Goal: Task Accomplishment & Management: Use online tool/utility

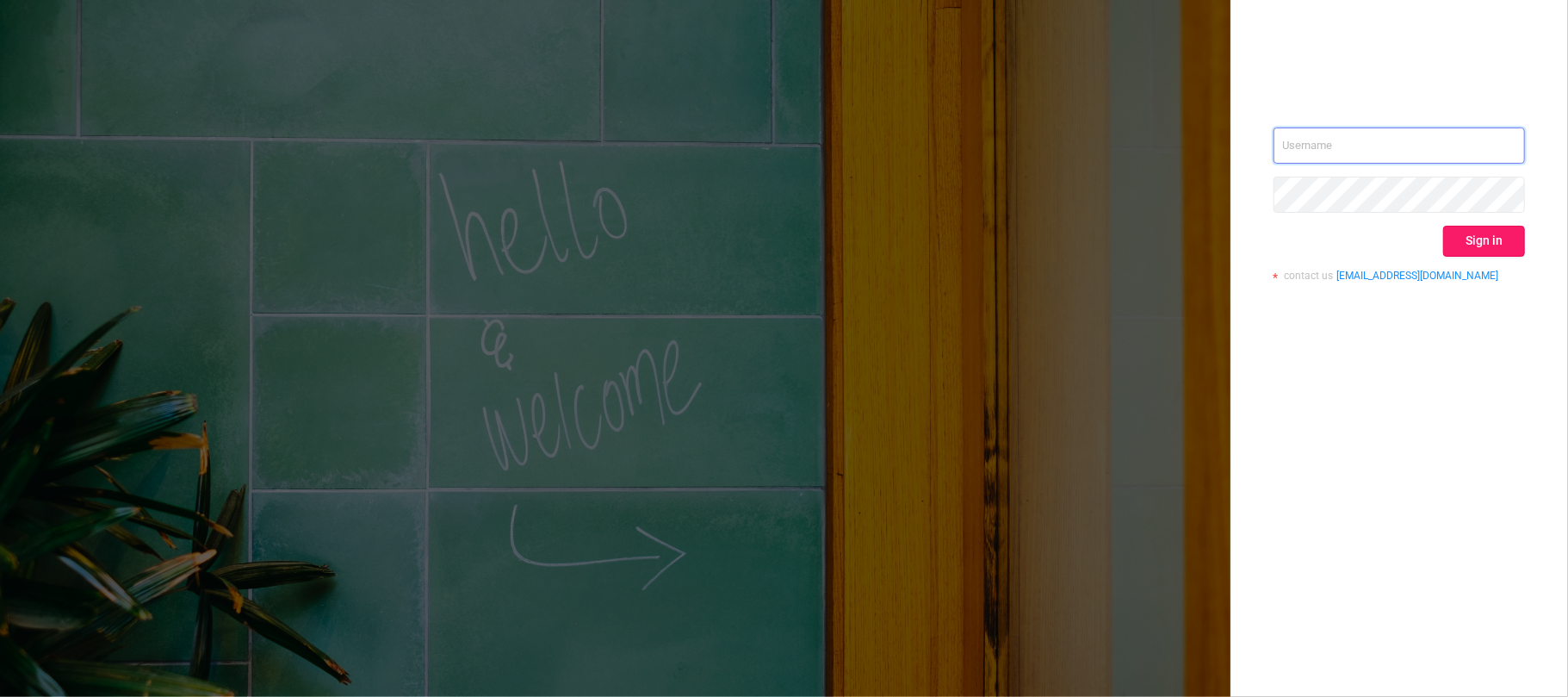
type input "[EMAIL_ADDRESS][DOMAIN_NAME]"
click at [1496, 234] on button "Sign in" at bounding box center [1483, 241] width 82 height 31
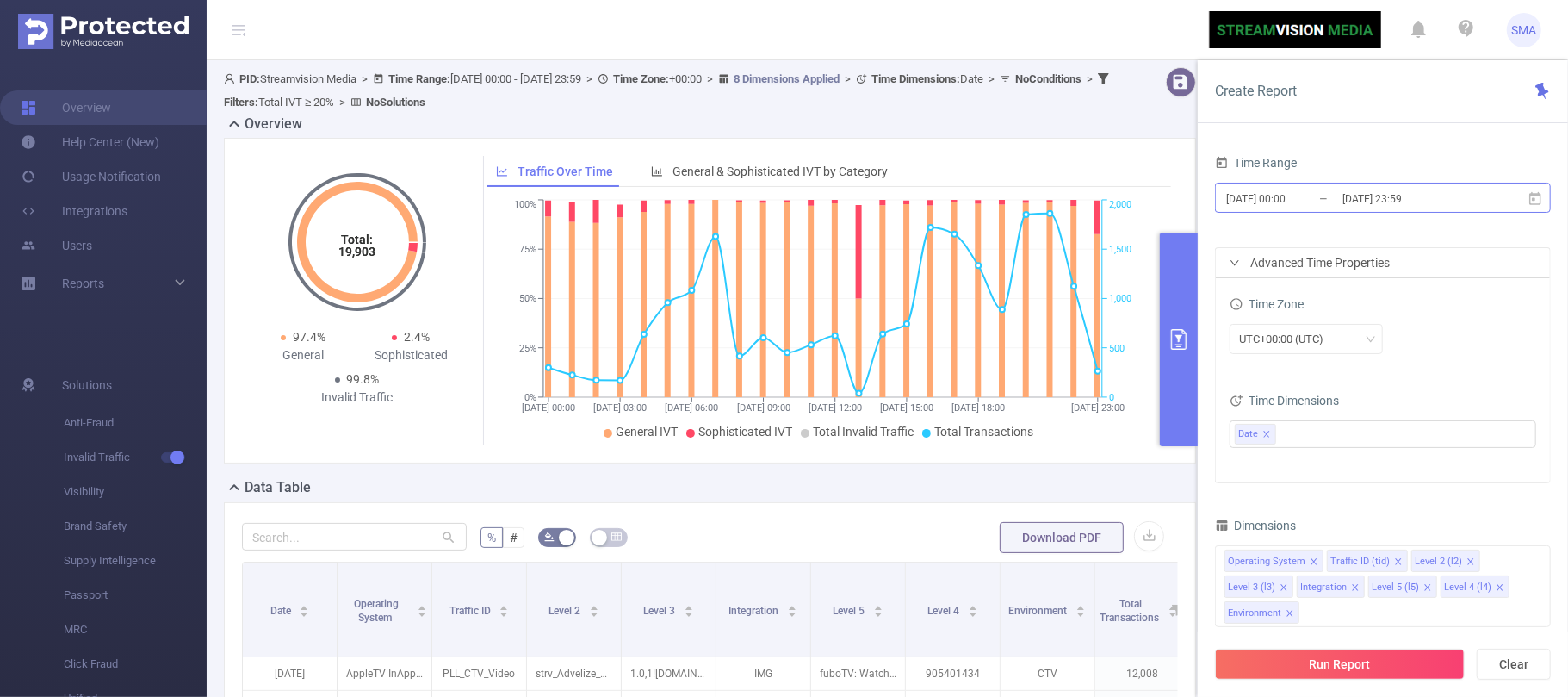
click at [1322, 197] on input "[DATE] 00:00" at bounding box center [1294, 198] width 139 height 23
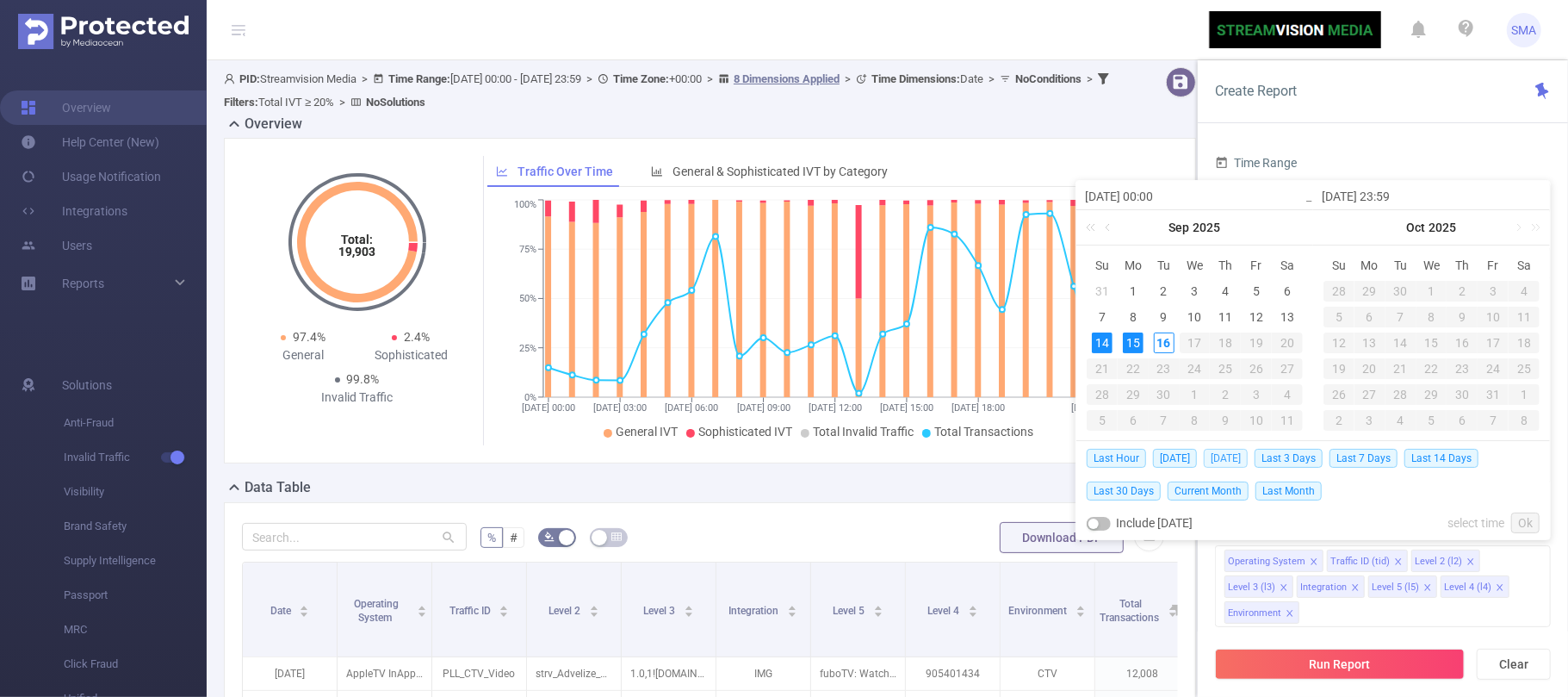
click at [1240, 456] on span "[DATE]" at bounding box center [1225, 458] width 44 height 19
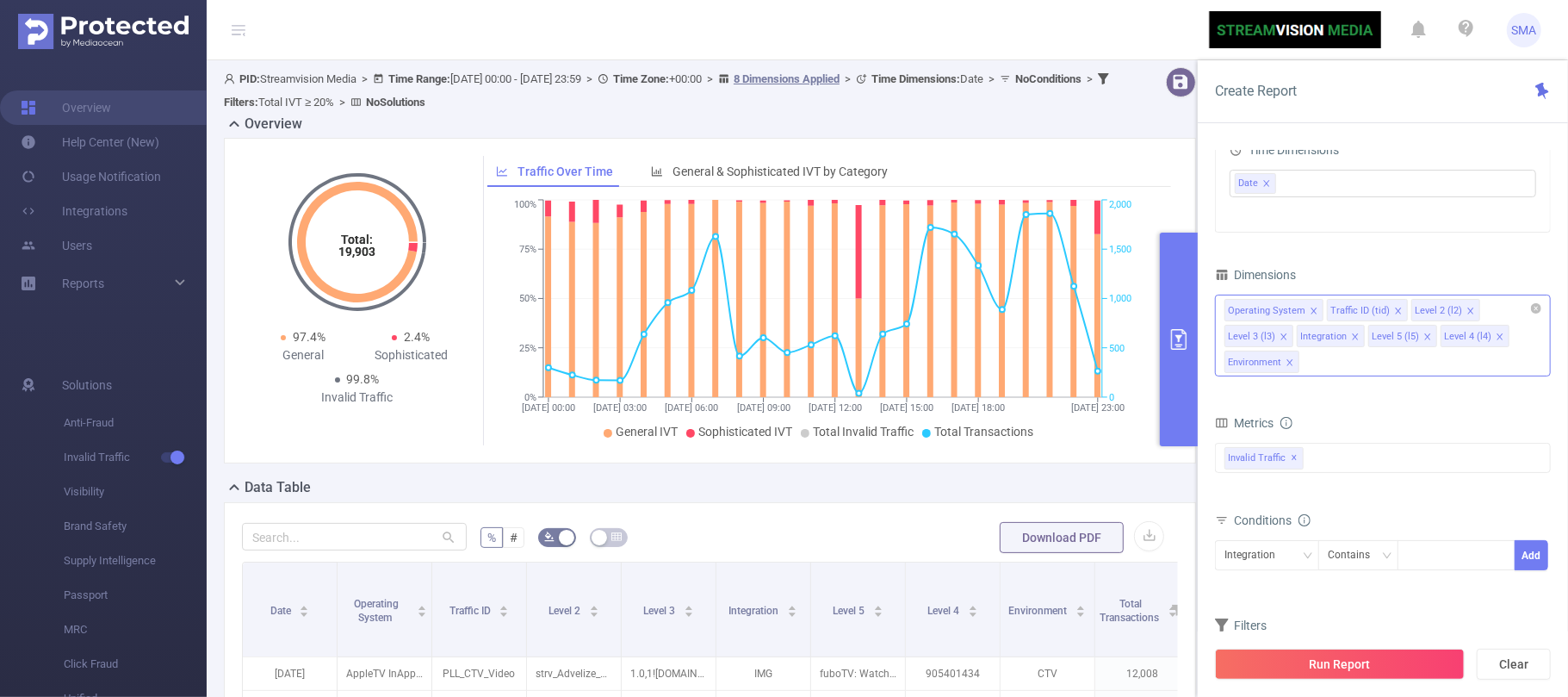
click at [1355, 337] on icon "icon: close" at bounding box center [1355, 336] width 6 height 6
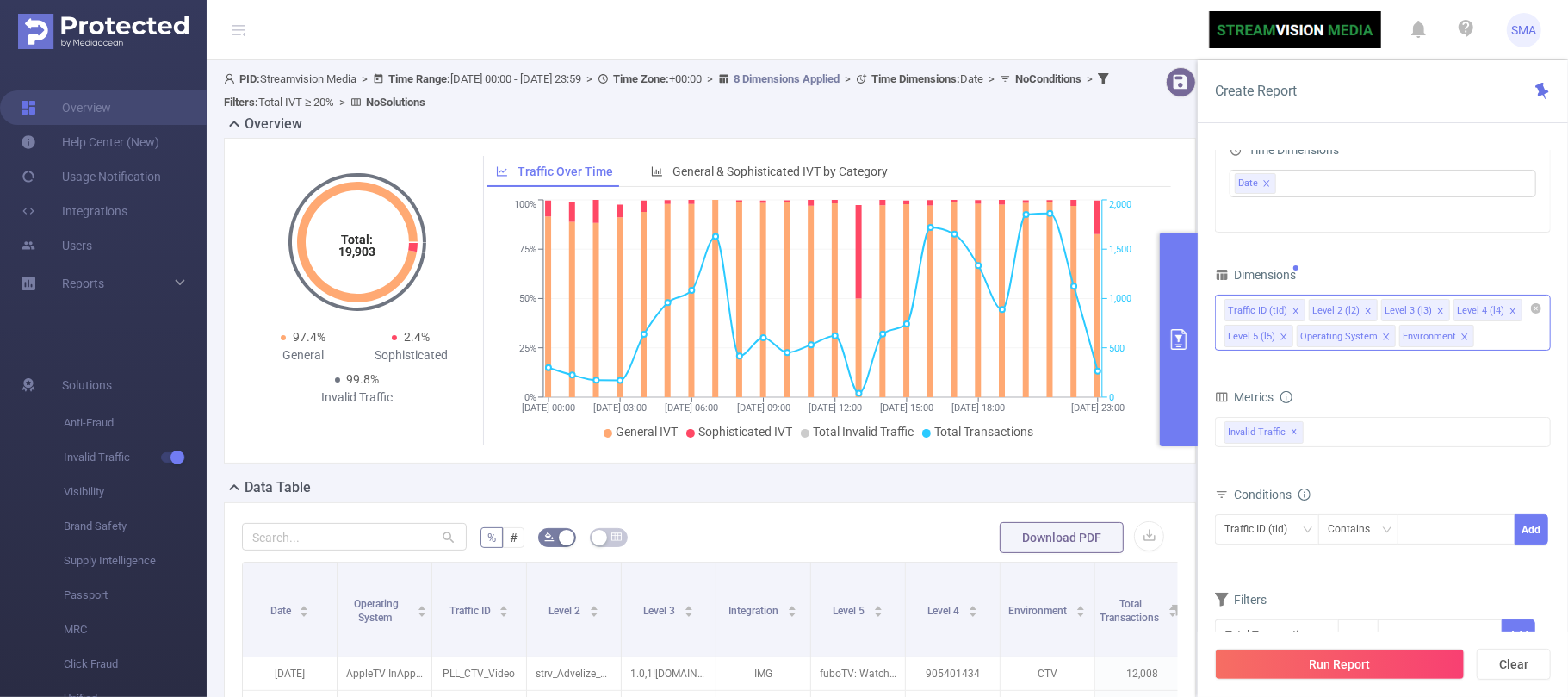
click at [1365, 372] on form "Dimensions Traffic ID (tid) Level 2 (l2) Level 3 (l3) Level 4 (l4) Level 5 (l5)…" at bounding box center [1382, 482] width 336 height 439
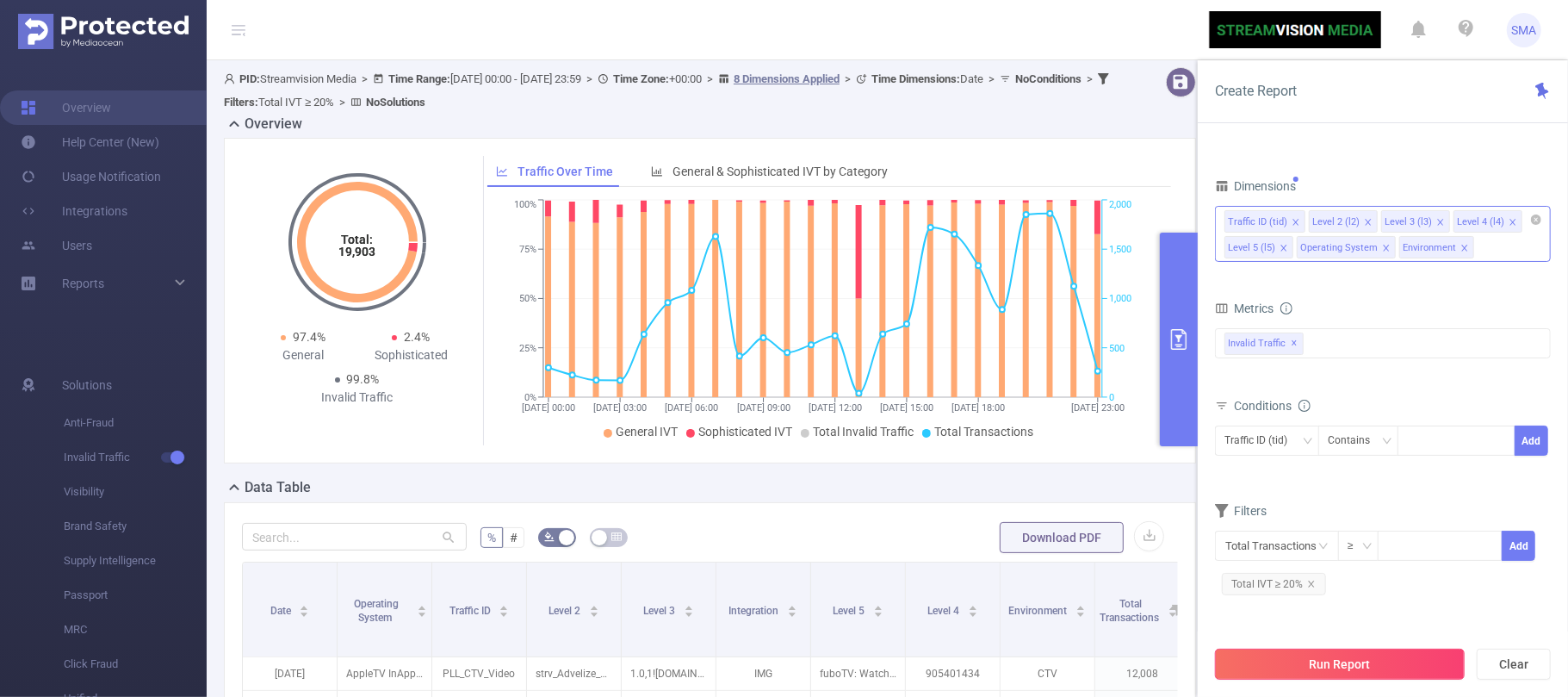
click at [1367, 665] on button "Run Report" at bounding box center [1339, 664] width 249 height 31
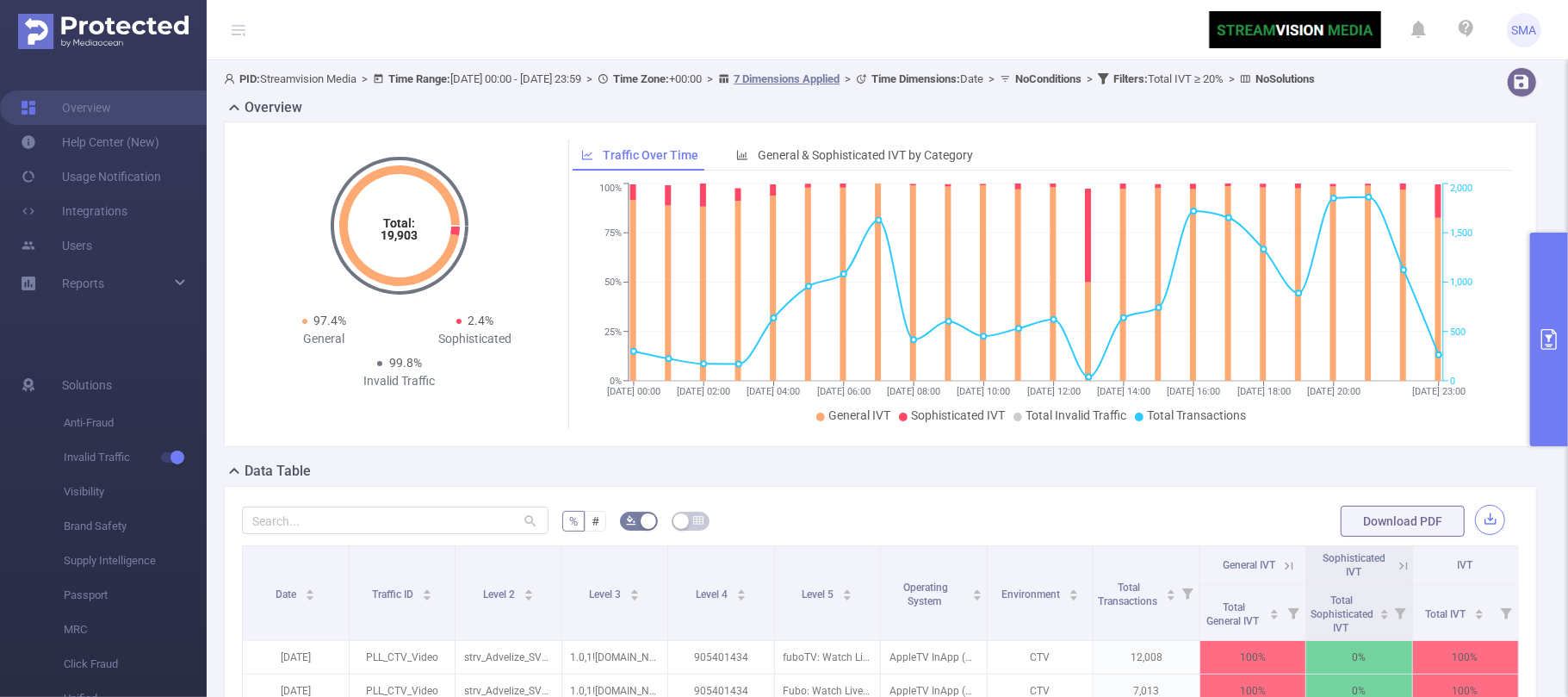
click at [1475, 535] on button "button" at bounding box center [1490, 520] width 30 height 30
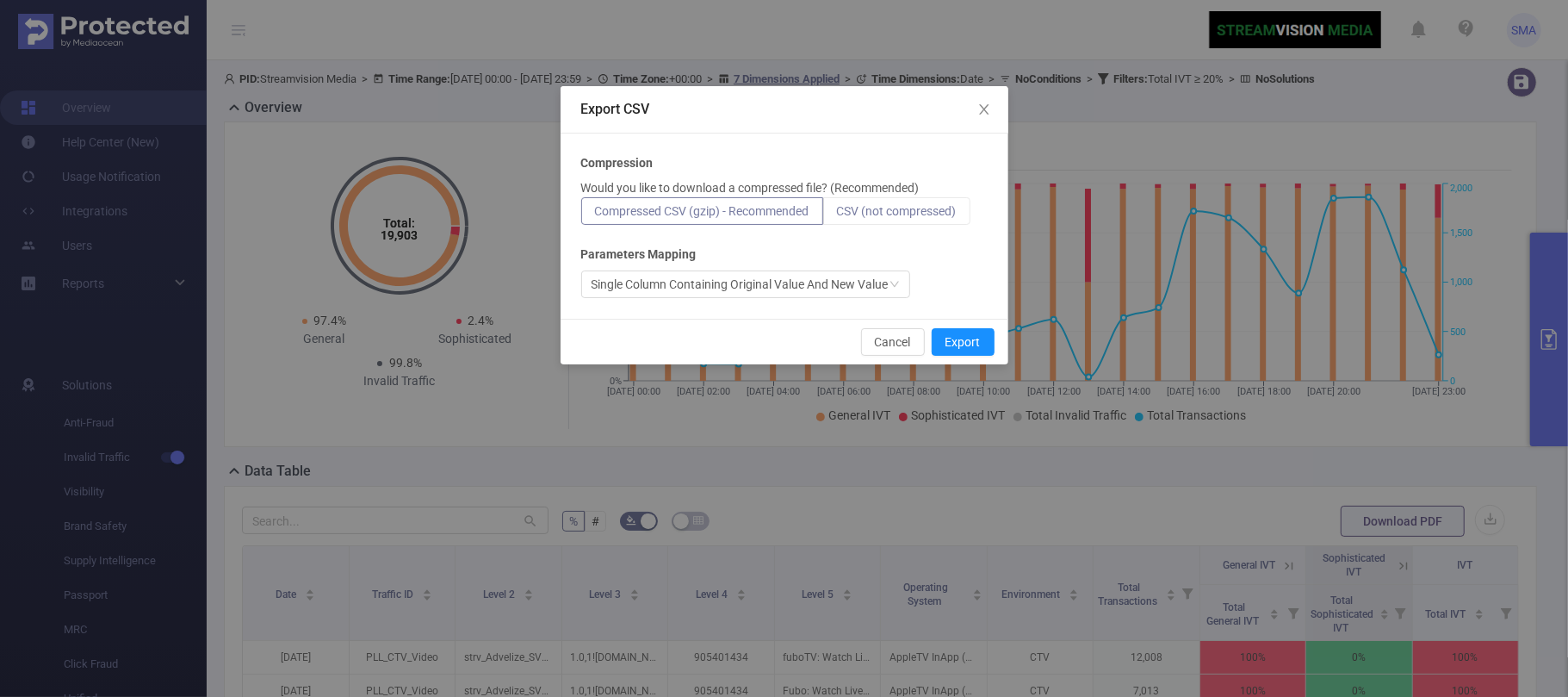
click at [923, 211] on span "CSV (not compressed)" at bounding box center [897, 211] width 120 height 14
click at [837, 215] on input "CSV (not compressed)" at bounding box center [837, 215] width 0 height 0
click at [974, 342] on button "Export" at bounding box center [963, 341] width 63 height 27
